Goal: Find specific page/section: Find specific page/section

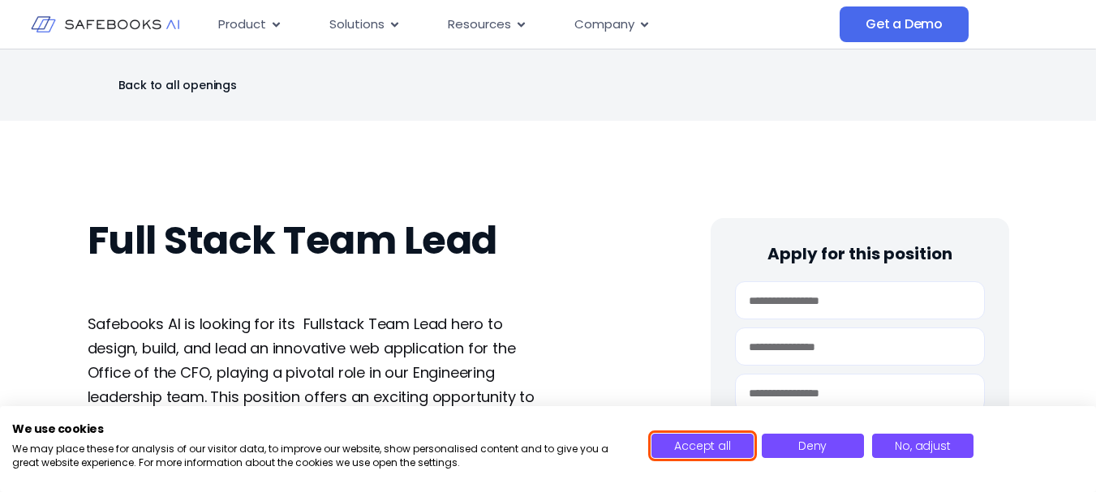
click at [715, 438] on span "Accept all" at bounding box center [702, 446] width 56 height 16
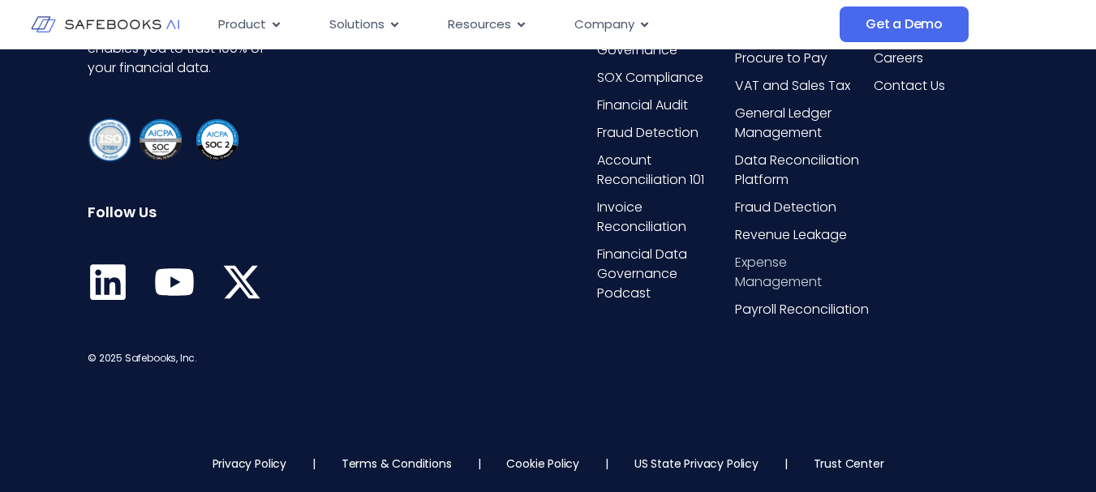
scroll to position [4061, 0]
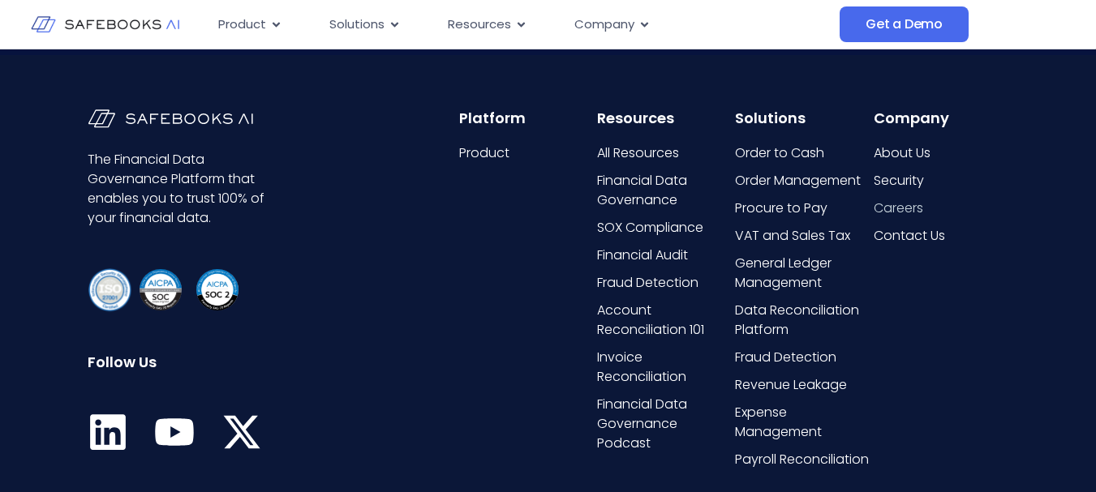
click at [886, 204] on span "Careers" at bounding box center [897, 208] width 49 height 19
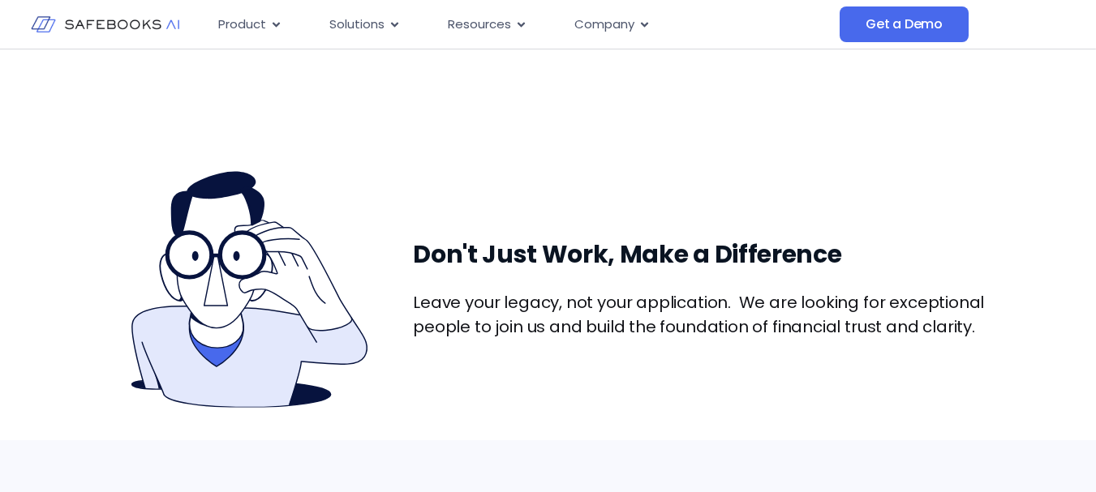
click at [773, 218] on div "Don't Just Work, Make a Difference Leave your legacy, not your application. We …" at bounding box center [548, 288] width 921 height 238
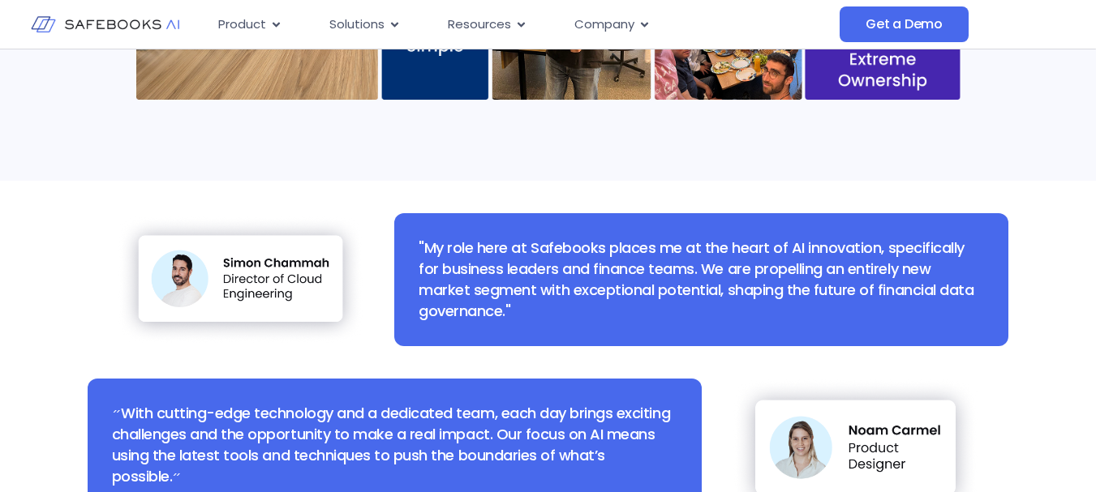
scroll to position [892, 0]
